Goal: Information Seeking & Learning: Understand process/instructions

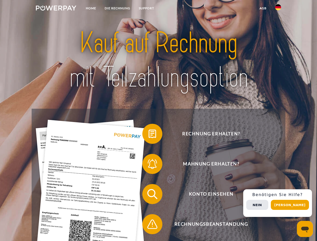
click at [56, 9] on img at bounding box center [56, 8] width 40 height 5
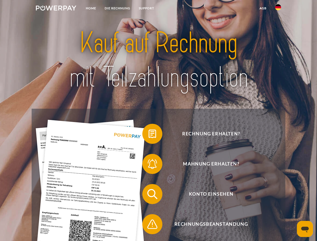
click at [278, 9] on img at bounding box center [278, 7] width 6 height 6
click at [263, 8] on link "agb" at bounding box center [263, 8] width 16 height 9
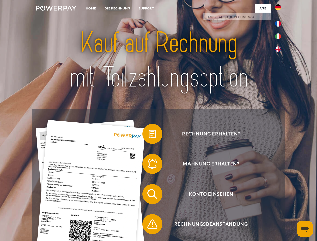
click at [149, 135] on span at bounding box center [144, 133] width 25 height 25
click at [149, 165] on span at bounding box center [144, 163] width 25 height 25
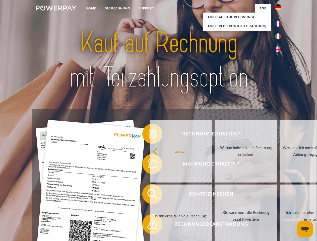
click at [215, 195] on link "Bis wann muss die Rechnung bezahlt werden?" at bounding box center [246, 215] width 62 height 63
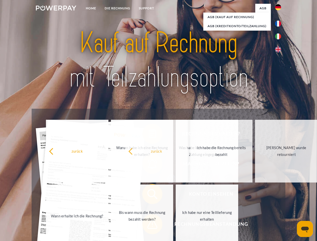
click at [149, 225] on span at bounding box center [144, 224] width 25 height 25
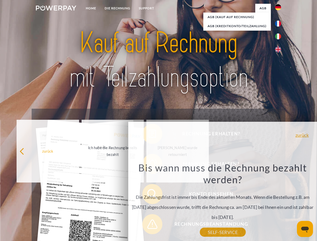
click at [279, 203] on div "Rechnung erhalten? Mahnung erhalten? Konto einsehen" at bounding box center [158, 209] width 253 height 201
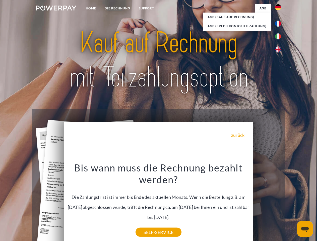
click at [267, 204] on span "Konto einsehen" at bounding box center [211, 194] width 123 height 20
click at [292, 205] on header "Home DIE RECHNUNG SUPPORT" at bounding box center [158, 173] width 317 height 347
